Goal: Task Accomplishment & Management: Use online tool/utility

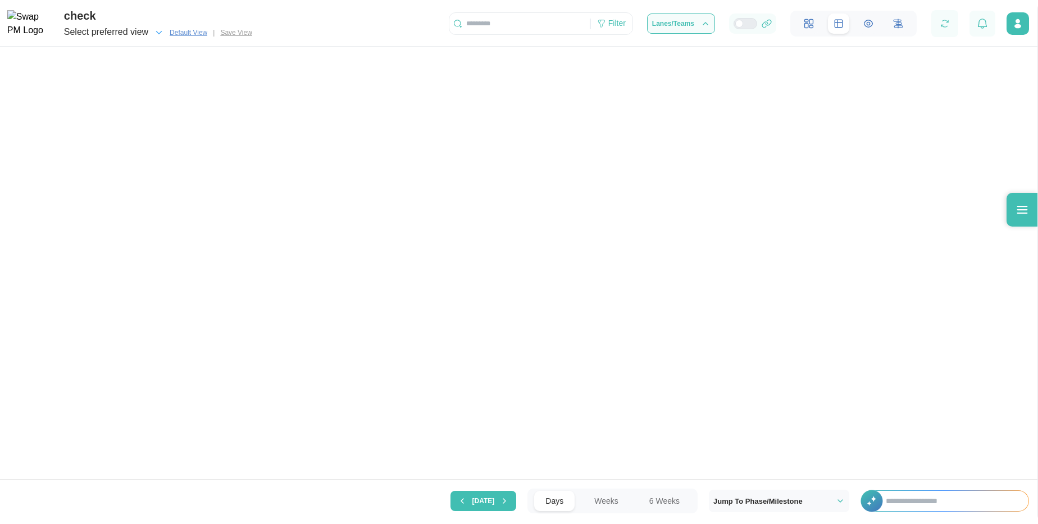
click at [866, 26] on icon at bounding box center [868, 24] width 10 height 10
click at [869, 26] on icon at bounding box center [868, 24] width 10 height 10
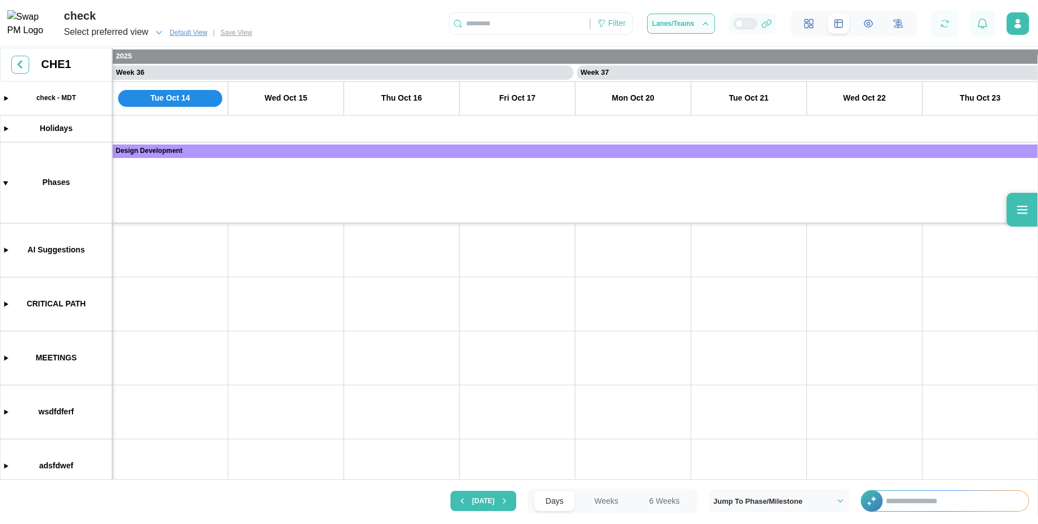
scroll to position [0, 20365]
click at [863, 26] on icon at bounding box center [868, 24] width 10 height 10
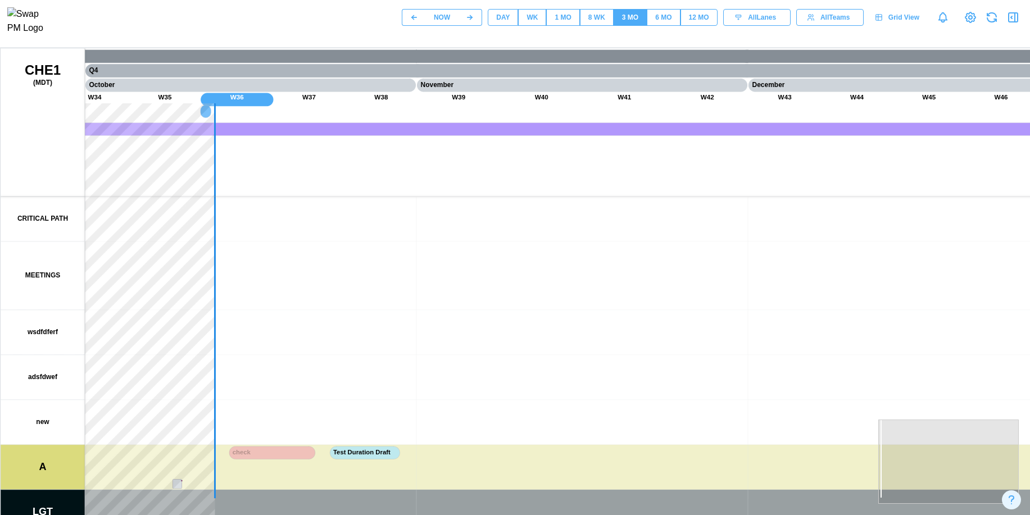
click at [375, 452] on canvas at bounding box center [540, 329] width 1078 height 562
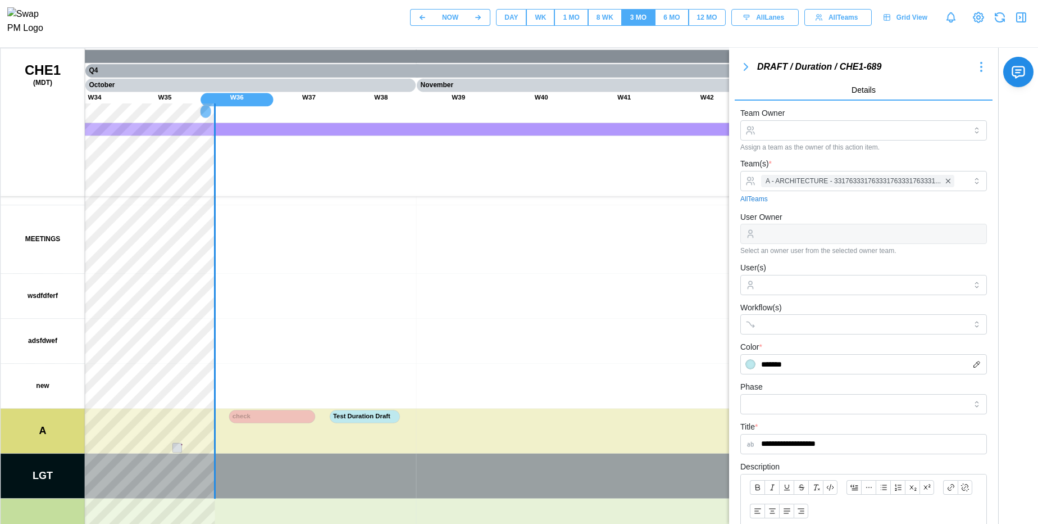
click at [975, 70] on icon "button" at bounding box center [981, 66] width 13 height 13
click at [941, 110] on div "Jump To Start" at bounding box center [952, 105] width 52 height 9
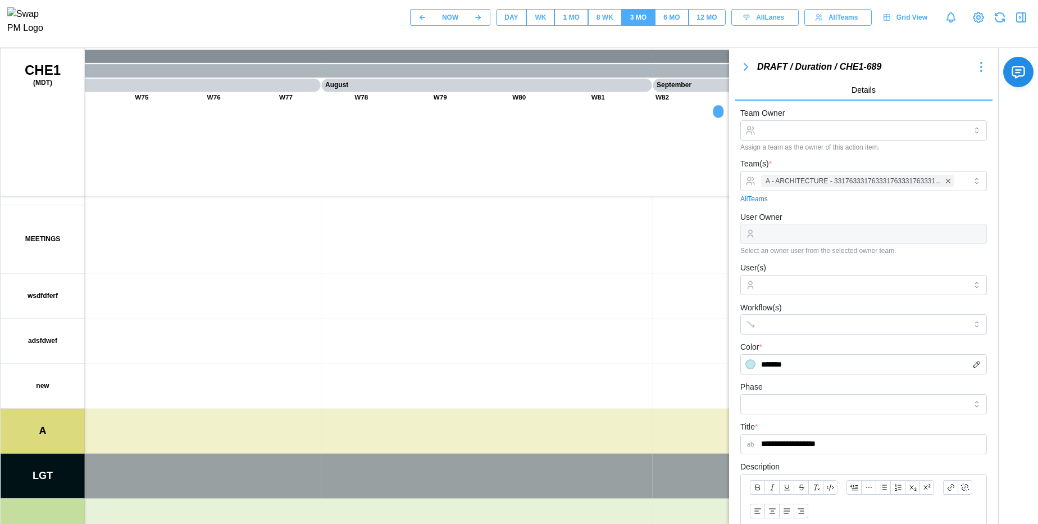
click at [975, 64] on icon "button" at bounding box center [981, 66] width 13 height 13
click at [931, 97] on button "Jump To Start" at bounding box center [944, 105] width 80 height 20
click at [981, 67] on icon "button" at bounding box center [981, 66] width 1 height 1
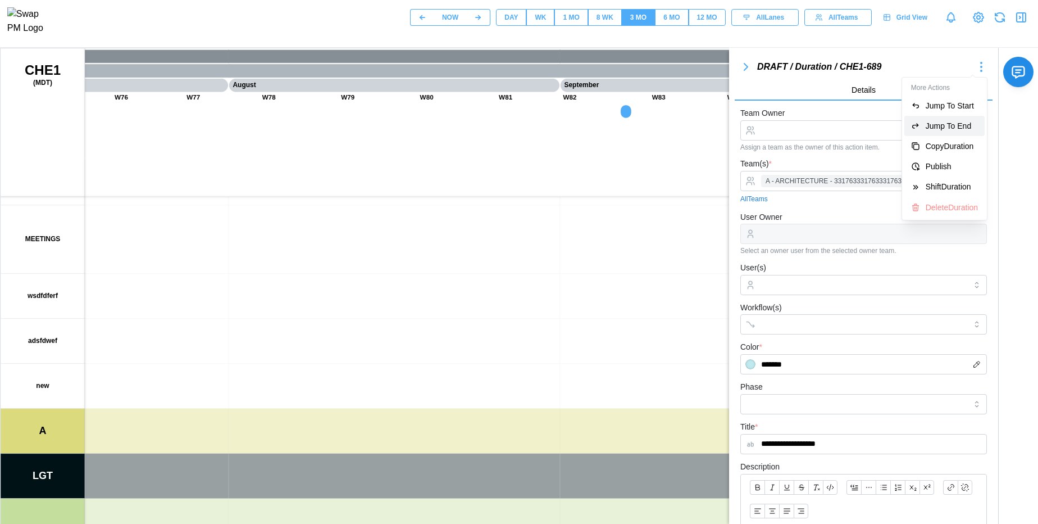
click at [943, 131] on button "Jump To End" at bounding box center [944, 126] width 80 height 20
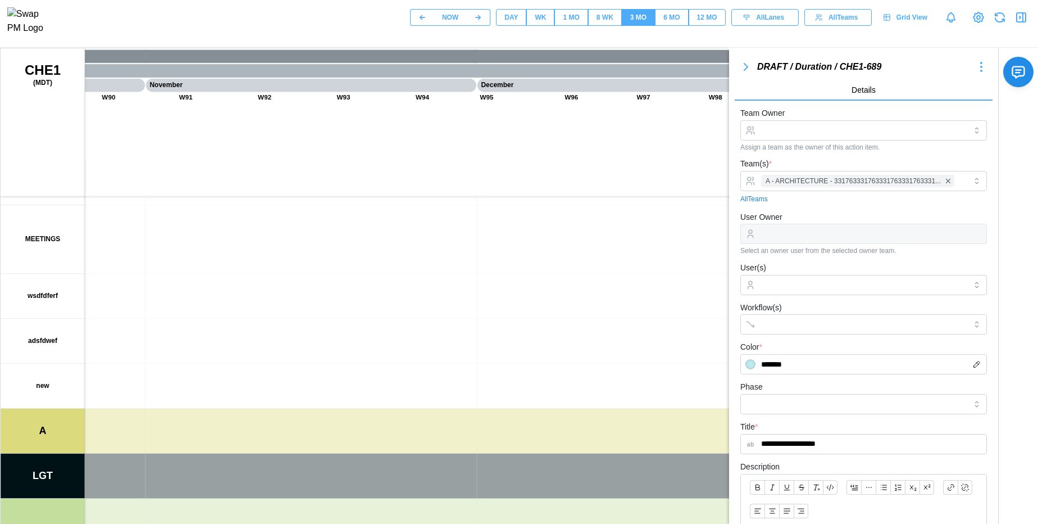
click at [975, 63] on icon "button" at bounding box center [981, 66] width 13 height 13
click at [934, 147] on div "Copy Duration" at bounding box center [952, 146] width 52 height 9
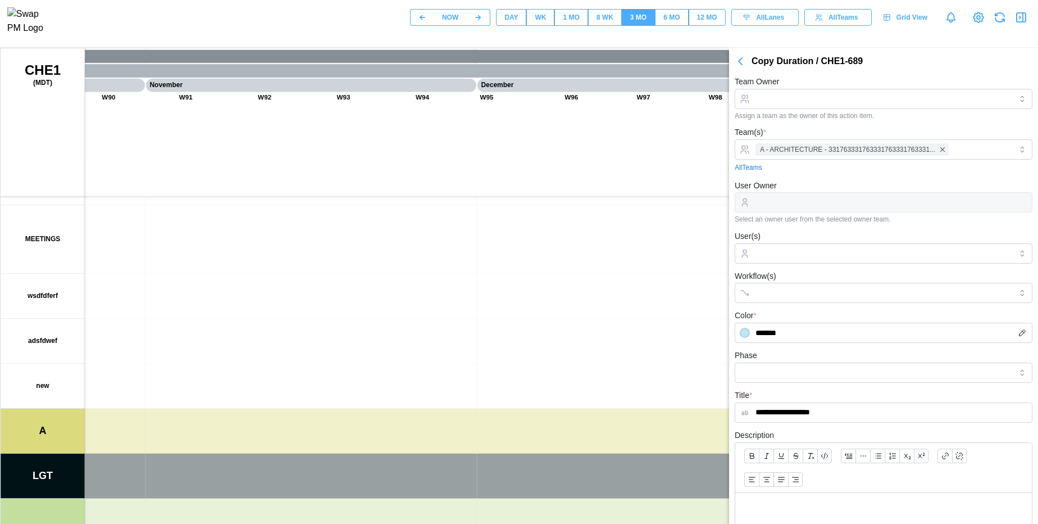
scroll to position [189, 0]
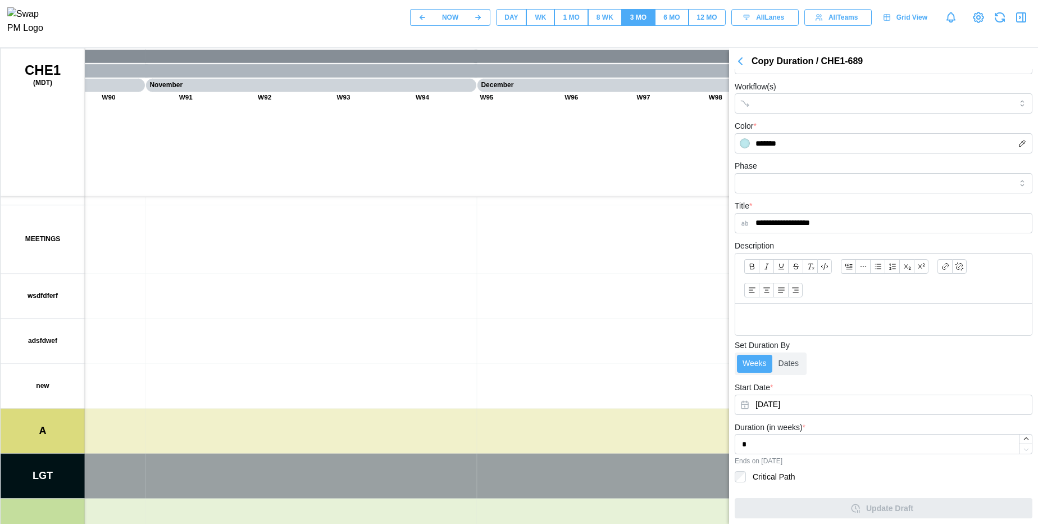
click at [743, 60] on icon "button" at bounding box center [740, 60] width 13 height 13
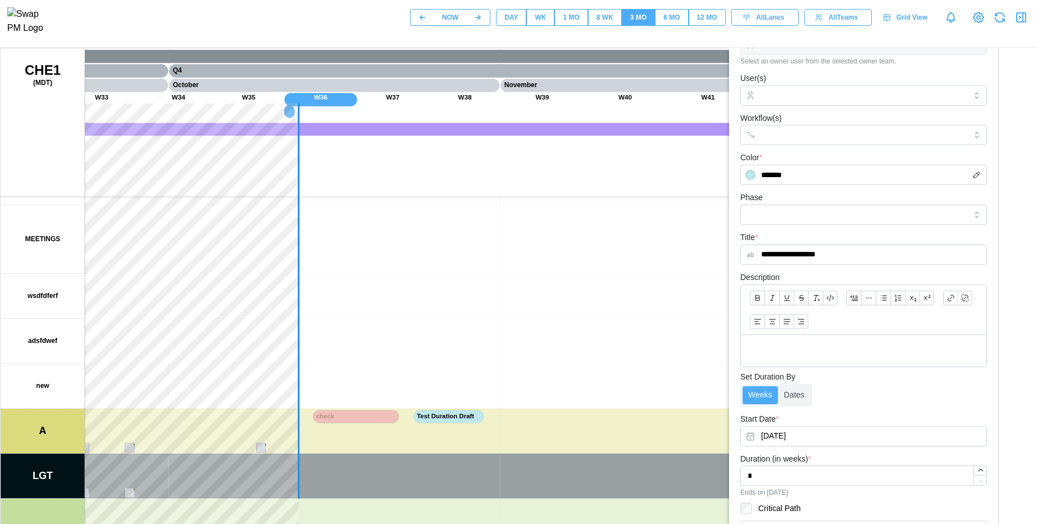
click at [454, 415] on canvas at bounding box center [540, 329] width 1078 height 562
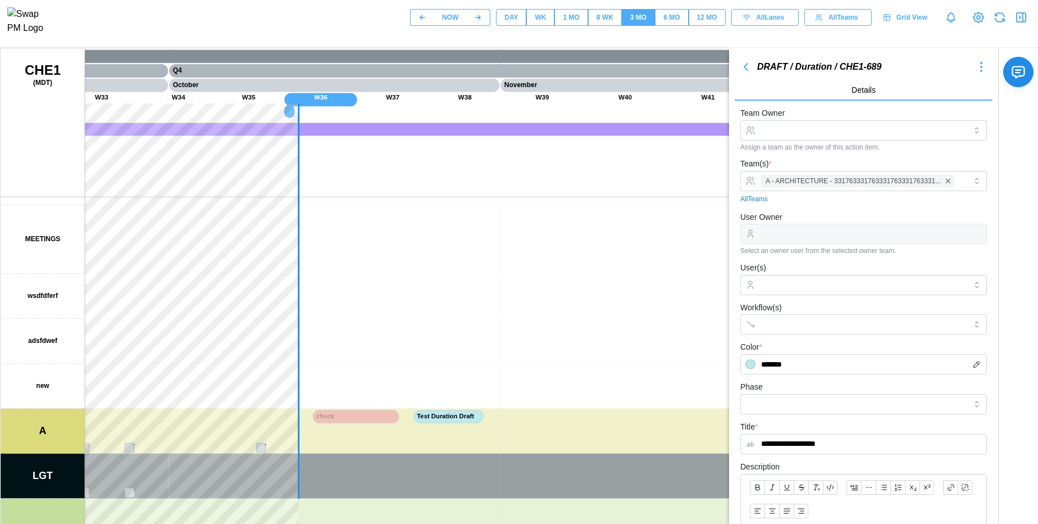
click at [981, 67] on button "button" at bounding box center [981, 67] width 22 height 16
click at [926, 148] on div "Copy Duration" at bounding box center [952, 146] width 52 height 9
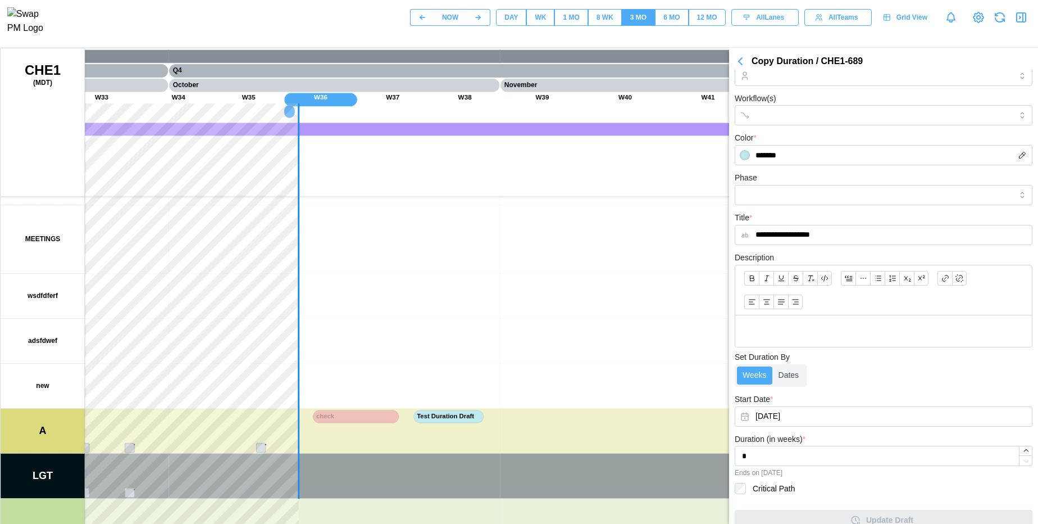
scroll to position [189, 0]
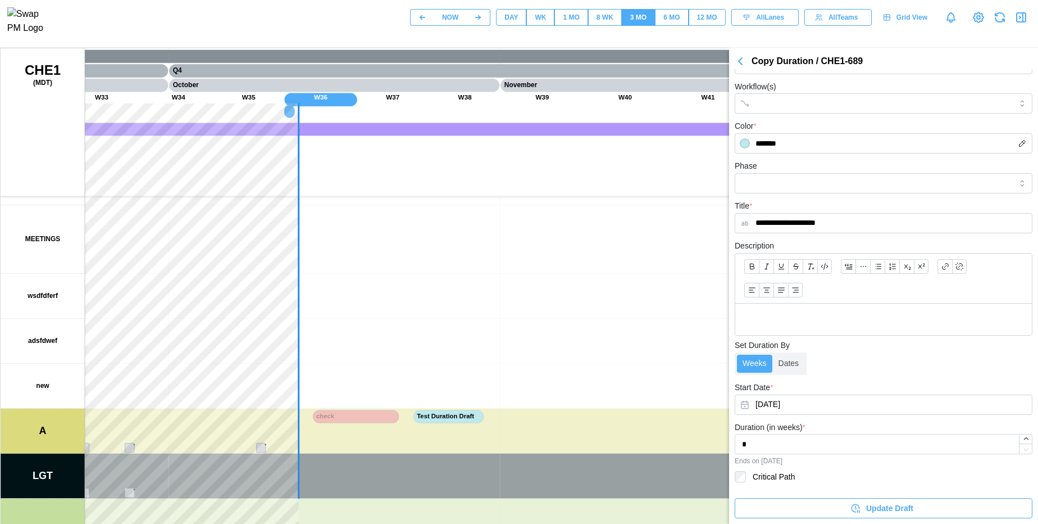
type input "**********"
click at [866, 503] on span "Update Draft" at bounding box center [889, 507] width 47 height 19
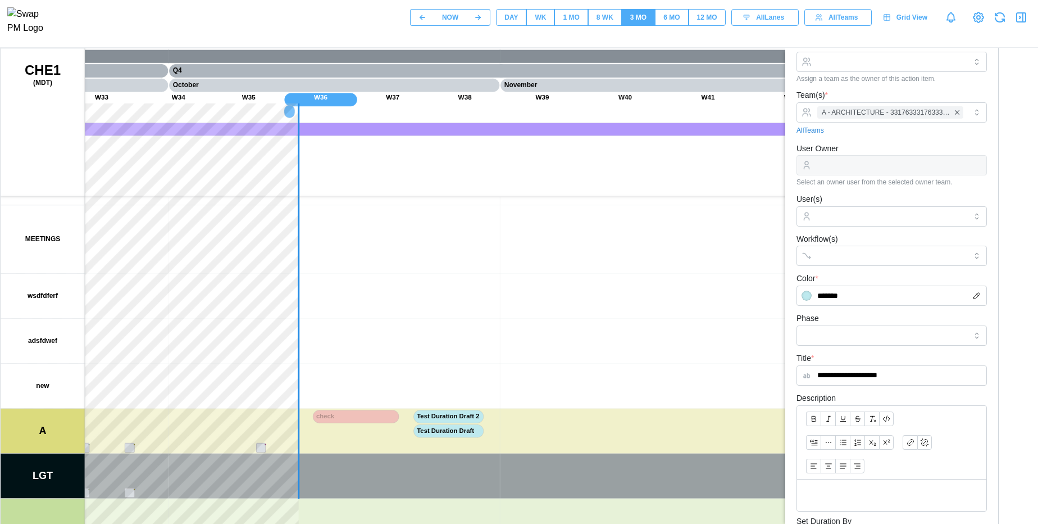
scroll to position [0, 0]
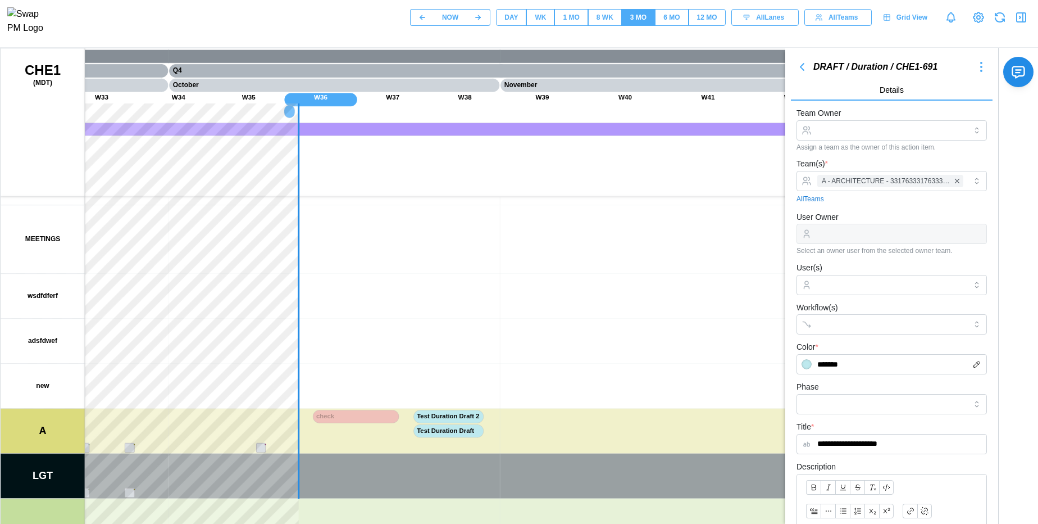
click at [801, 70] on icon "button" at bounding box center [801, 66] width 13 height 13
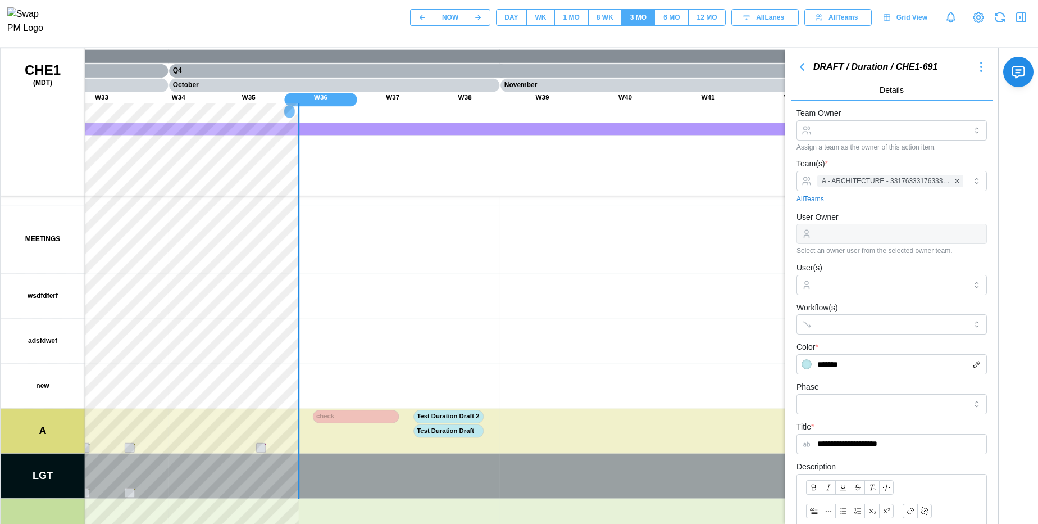
click at [801, 70] on icon "button" at bounding box center [801, 66] width 13 height 13
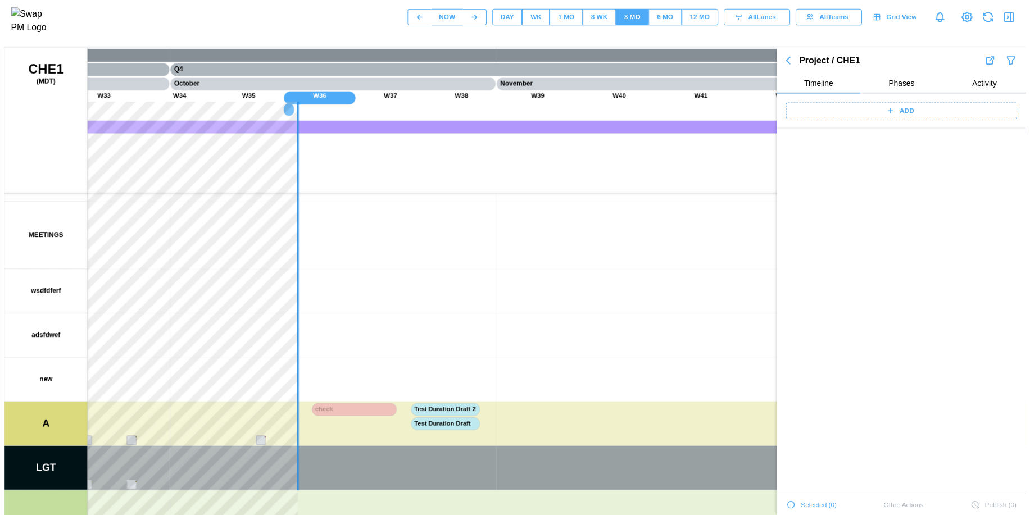
scroll to position [4411, 0]
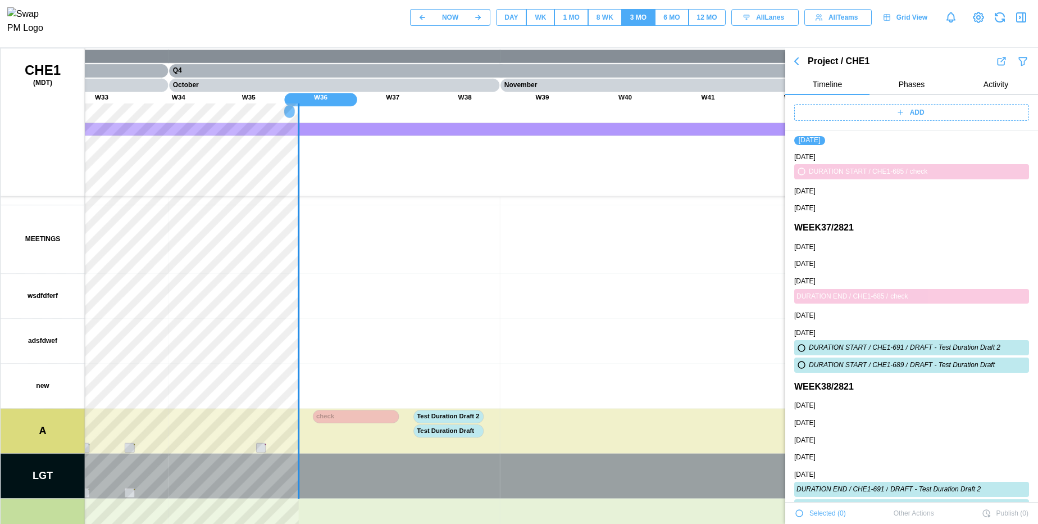
click at [796, 63] on icon "button" at bounding box center [796, 61] width 3 height 7
